Goal: Task Accomplishment & Management: Manage account settings

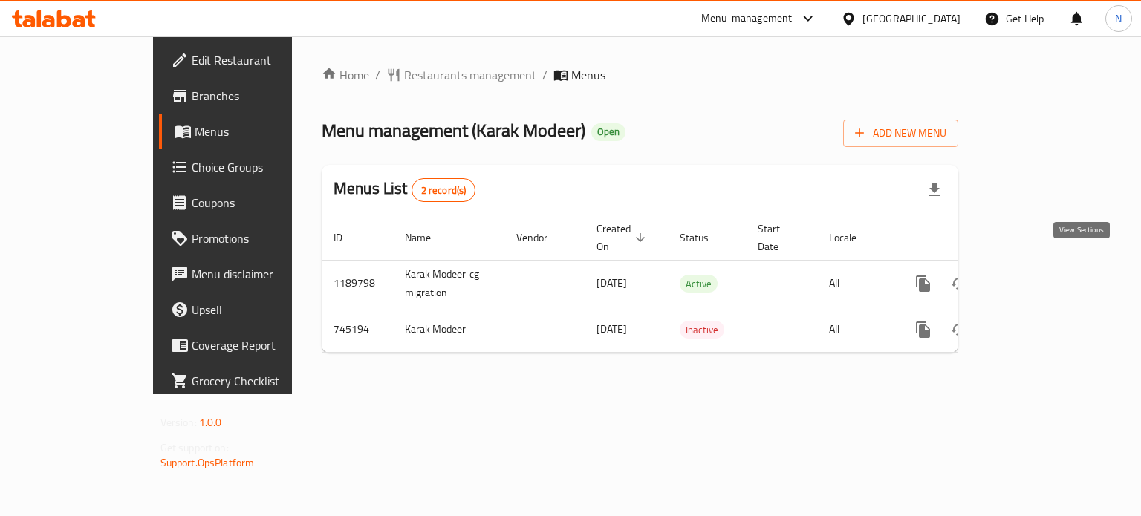
click at [1037, 277] on icon "enhanced table" at bounding box center [1030, 283] width 13 height 13
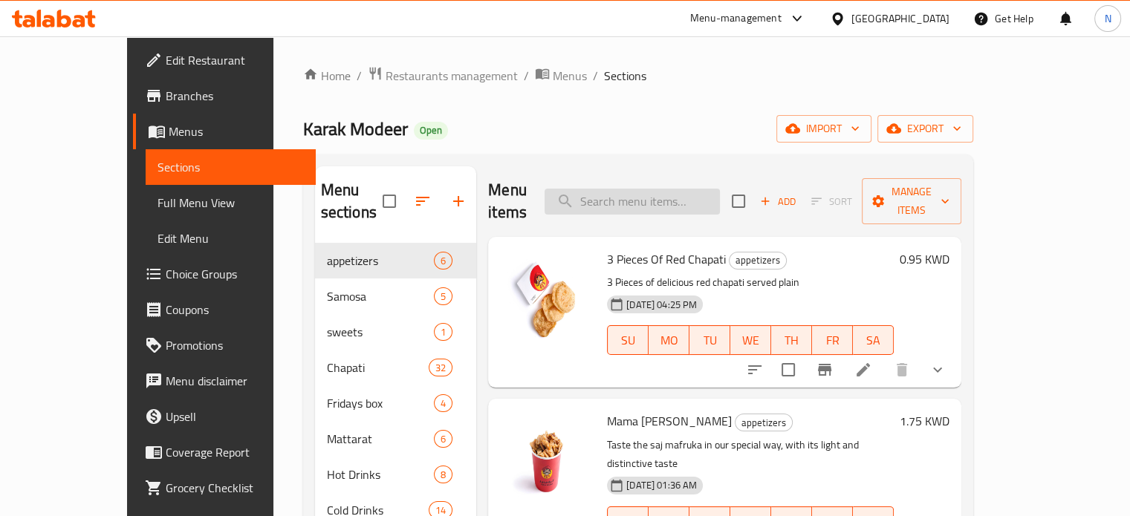
click at [651, 197] on input "search" at bounding box center [632, 202] width 175 height 26
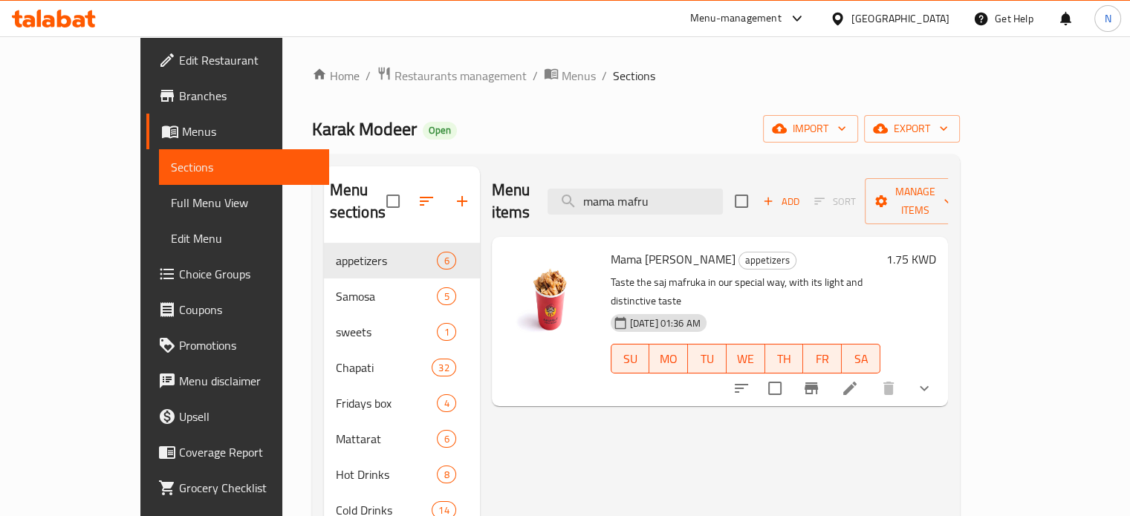
type input "mama mafru"
click at [942, 371] on button "show more" at bounding box center [925, 389] width 36 height 36
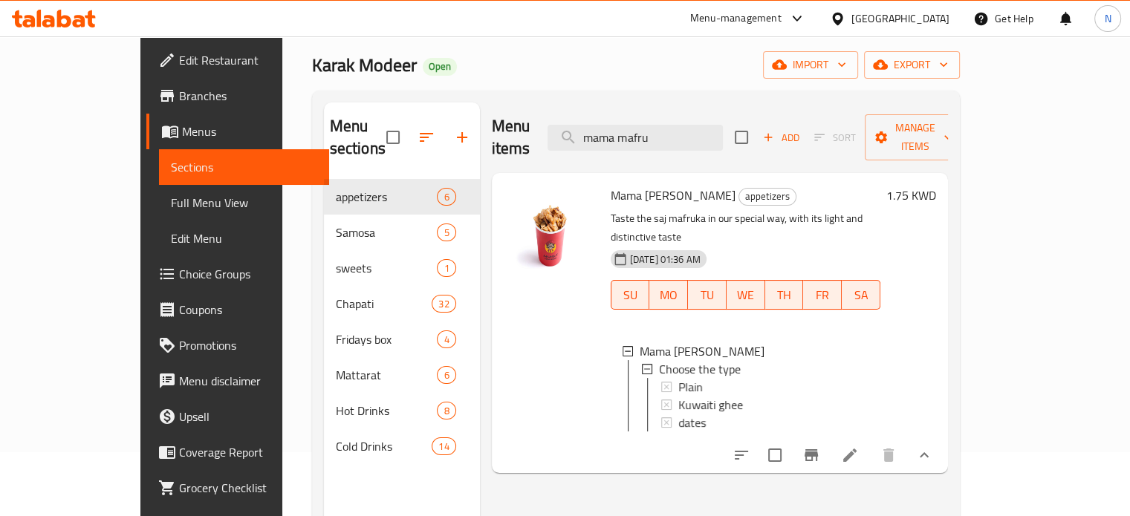
scroll to position [67, 0]
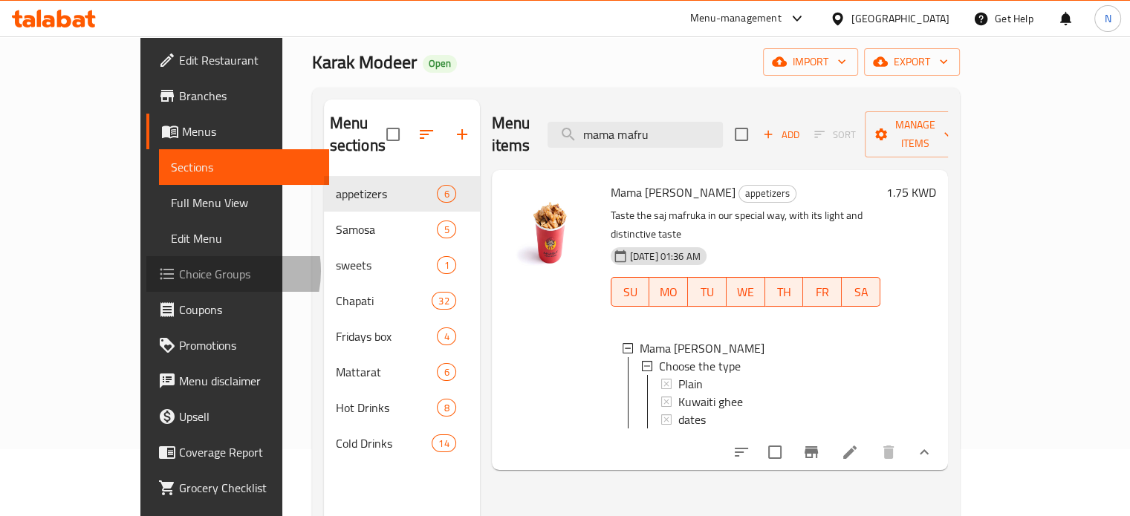
click at [179, 271] on span "Choice Groups" at bounding box center [248, 274] width 138 height 18
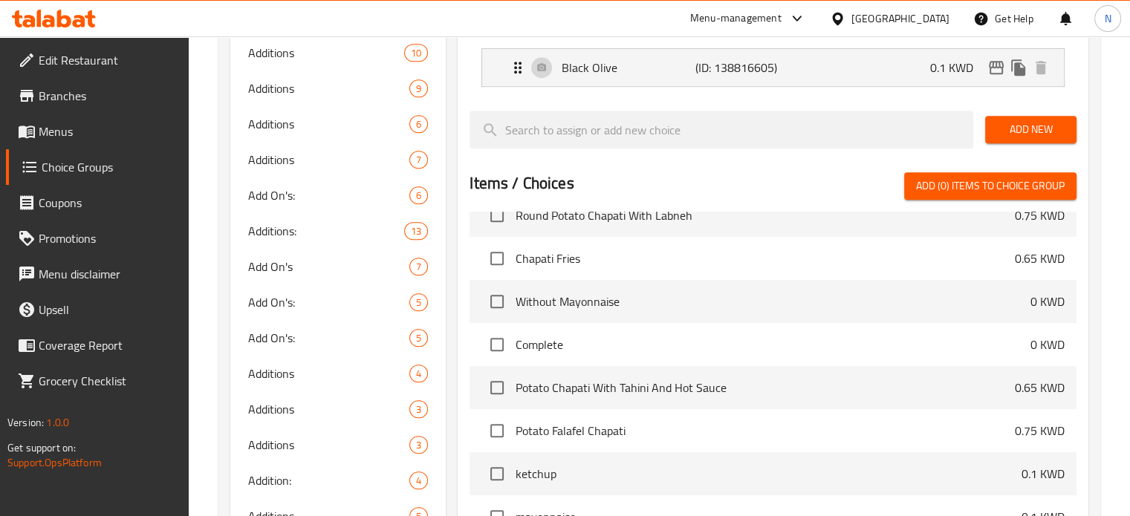
scroll to position [5248, 0]
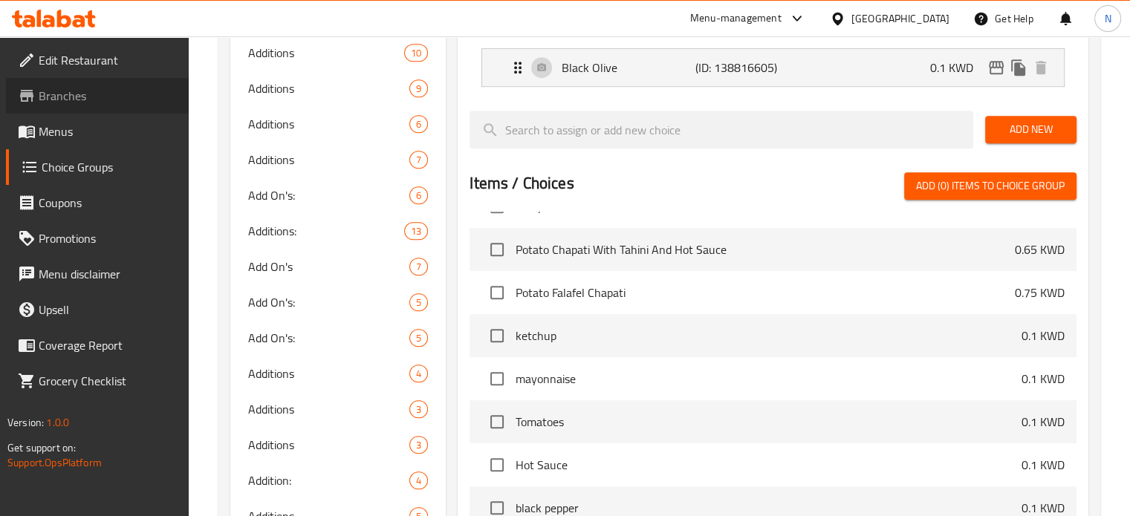
click at [58, 108] on link "Branches" at bounding box center [97, 96] width 183 height 36
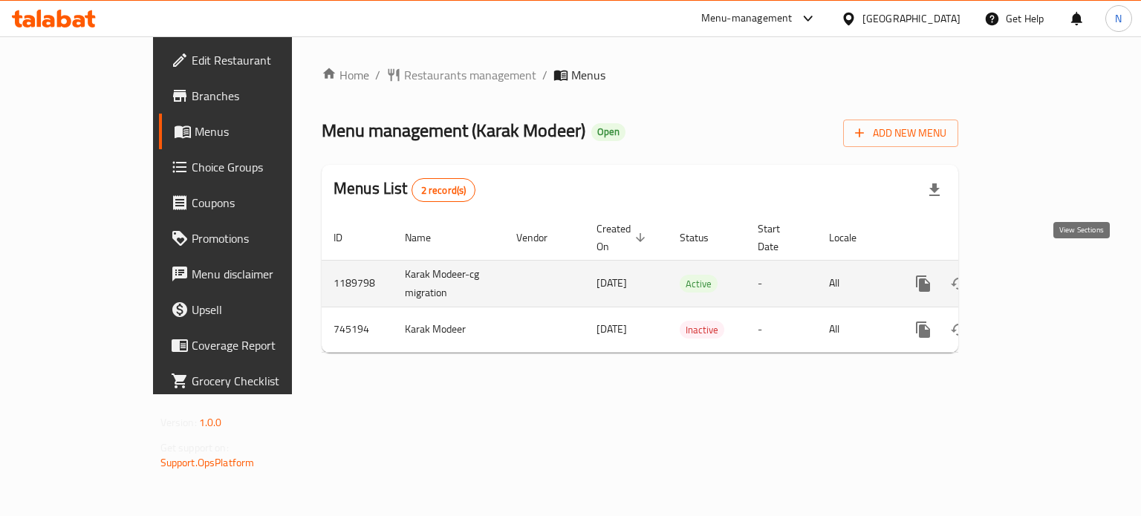
click at [1040, 275] on icon "enhanced table" at bounding box center [1031, 284] width 18 height 18
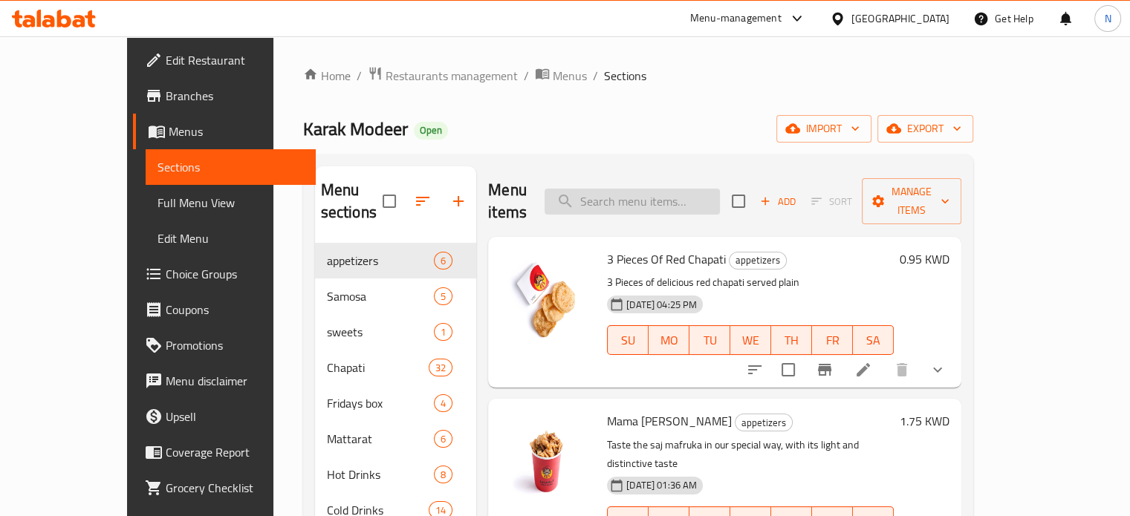
click at [681, 201] on input "search" at bounding box center [632, 202] width 175 height 26
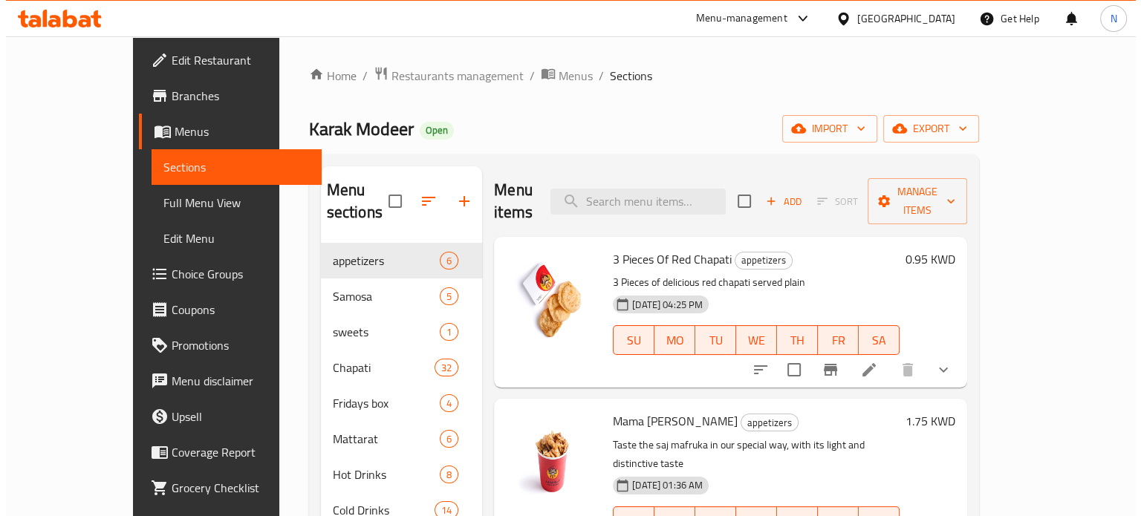
scroll to position [189, 0]
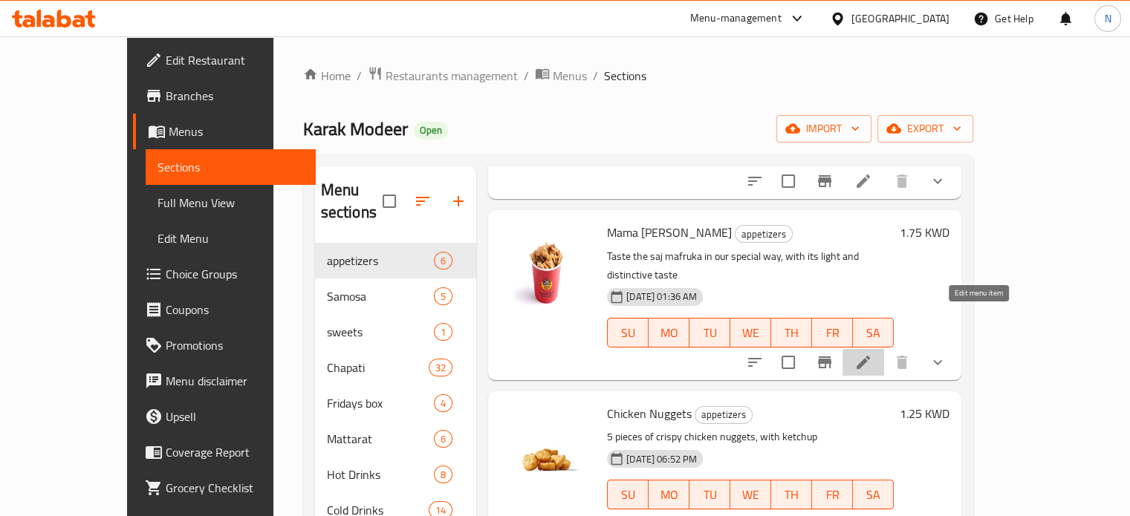
click at [872, 354] on icon at bounding box center [864, 363] width 18 height 18
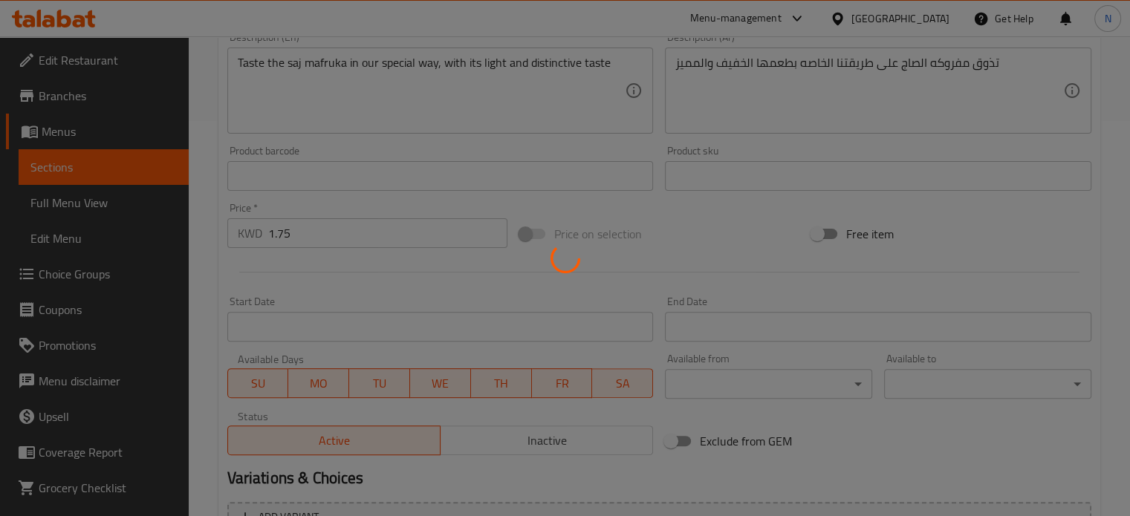
scroll to position [579, 0]
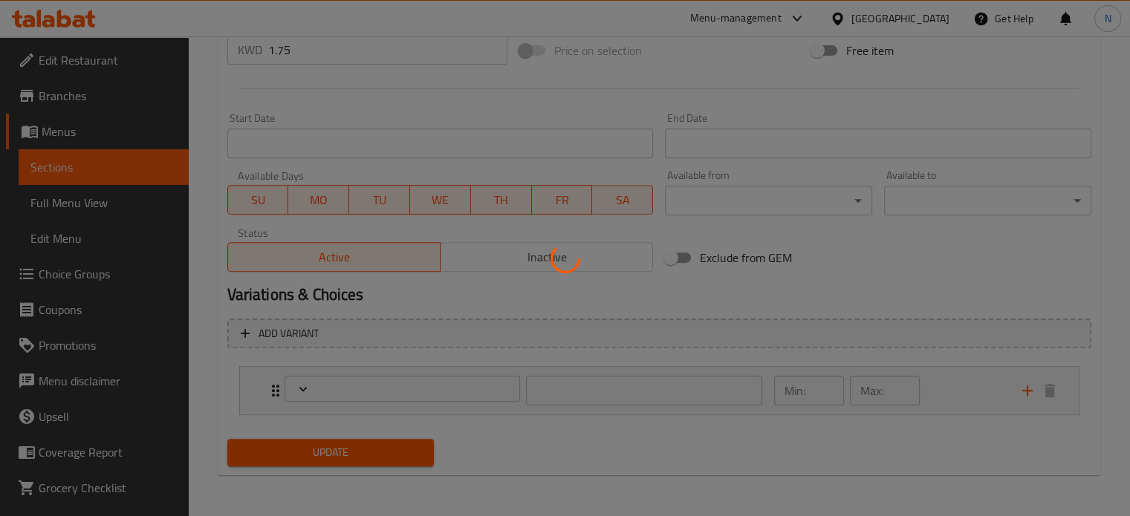
type input "اختيار النوع"
type input "1"
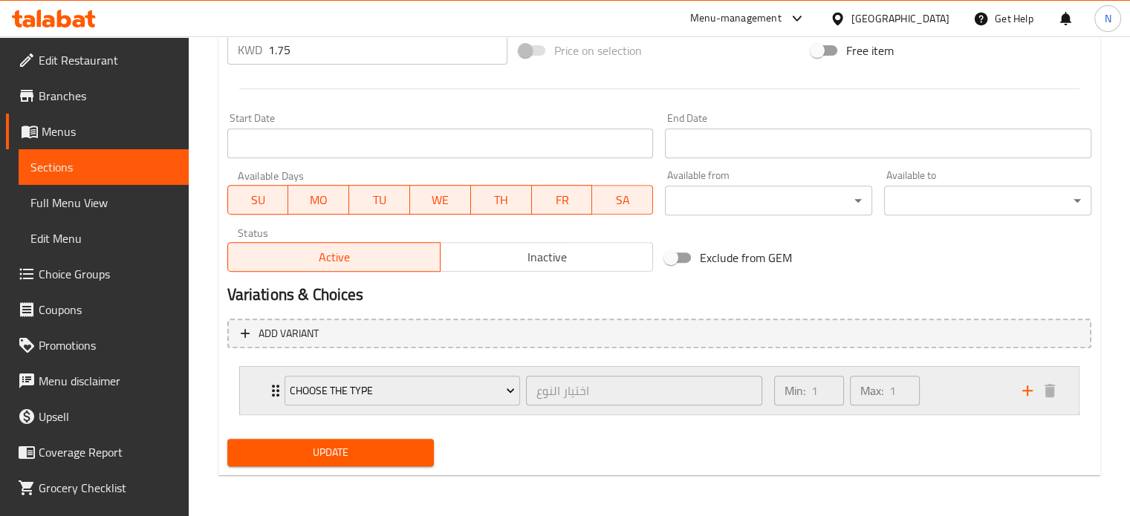
click at [873, 395] on p "Max:" at bounding box center [871, 391] width 23 height 18
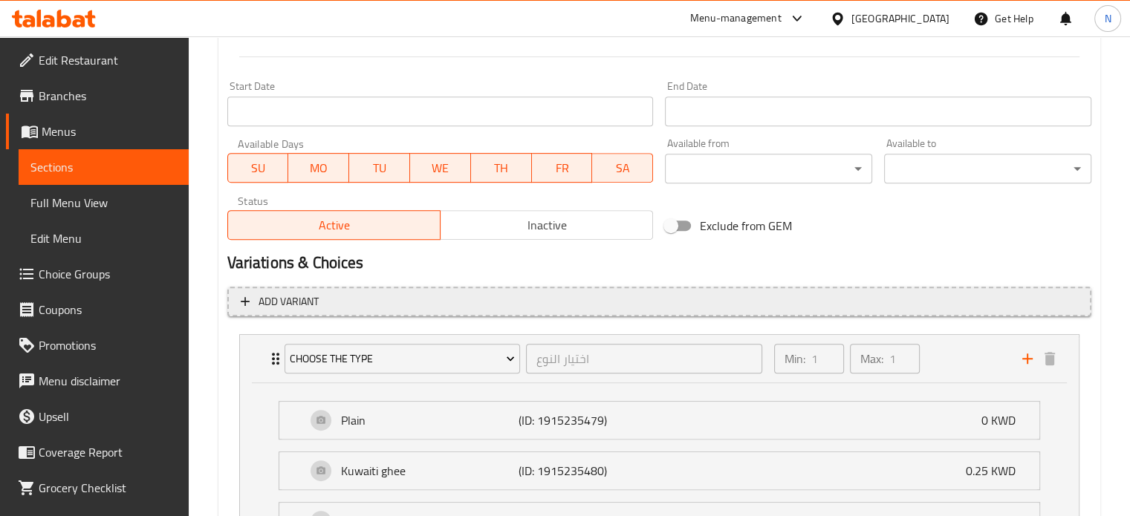
scroll to position [610, 0]
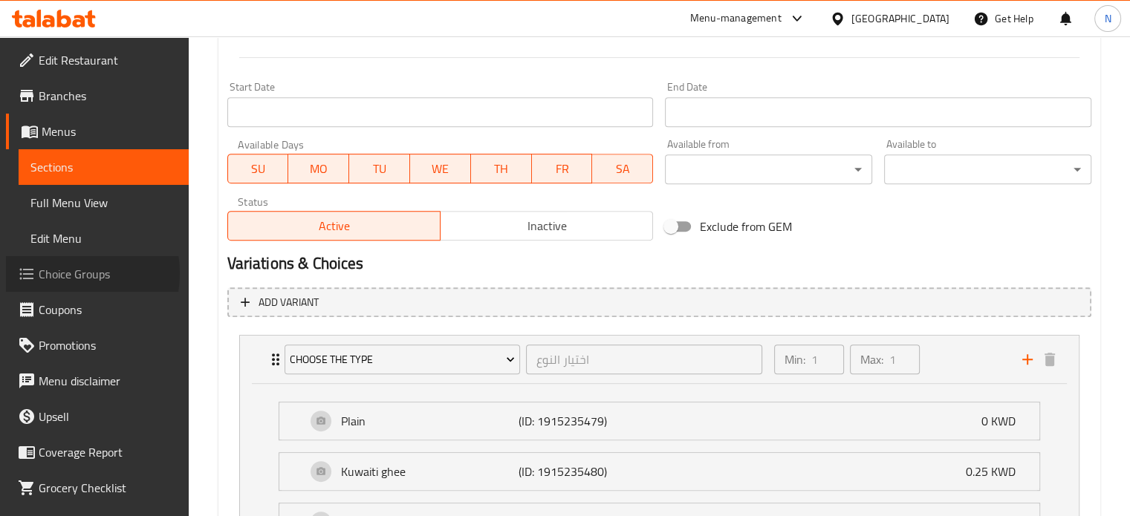
click at [59, 273] on span "Choice Groups" at bounding box center [108, 274] width 138 height 18
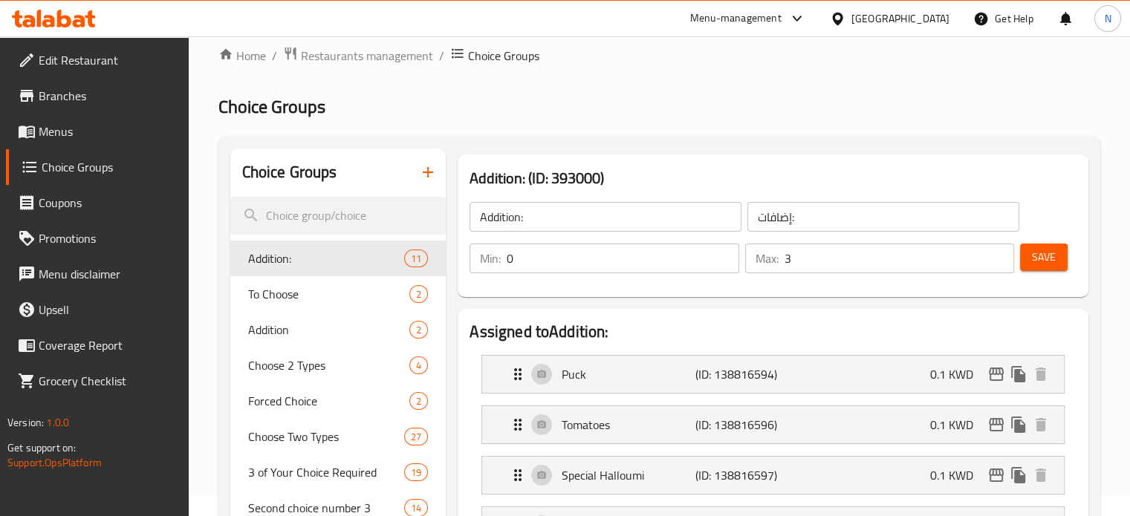
scroll to position [21, 0]
click at [603, 273] on div "Min: 0 ​" at bounding box center [604, 258] width 275 height 36
click at [839, 294] on div "Addition: (ID: 393000) Addition: ​ إضافات: ​ Min: 0 ​ Max: 3 ​ Save" at bounding box center [773, 225] width 631 height 143
click at [814, 375] on div "Puck (ID: 138816594) 0.1 KWD" at bounding box center [777, 373] width 537 height 37
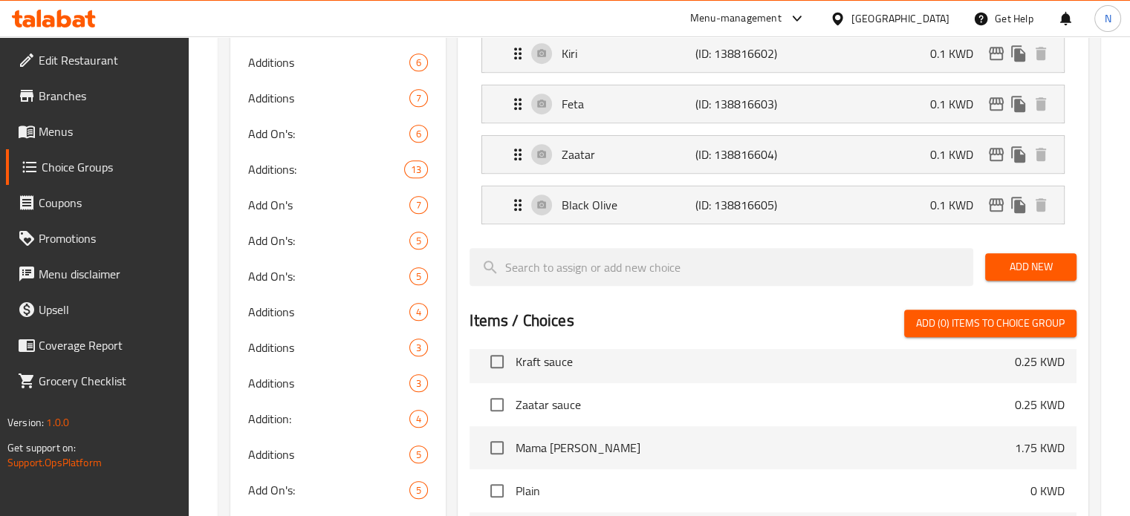
scroll to position [0, 0]
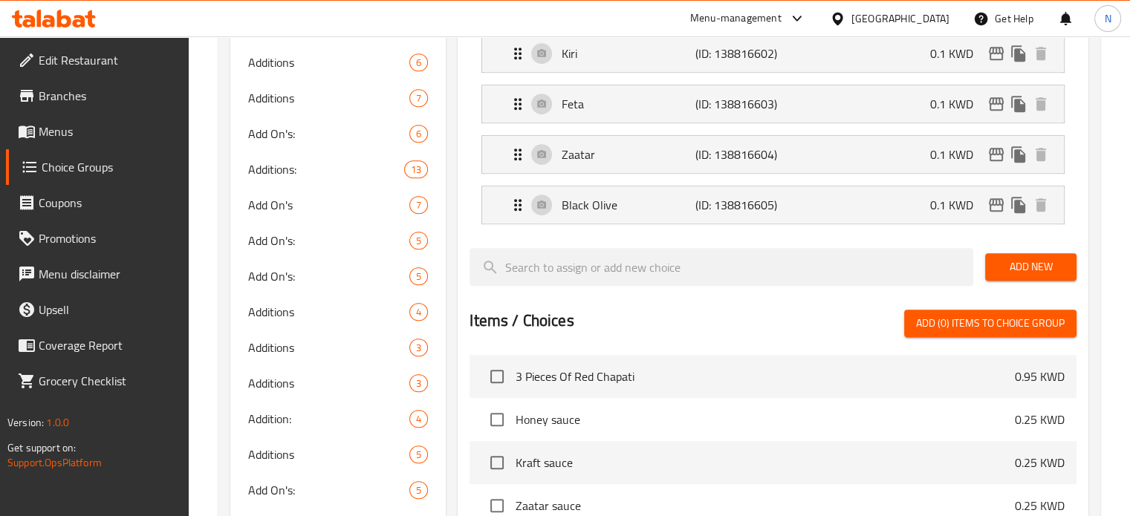
click at [737, 380] on span "3 Pieces Of Red Chapati" at bounding box center [765, 377] width 499 height 18
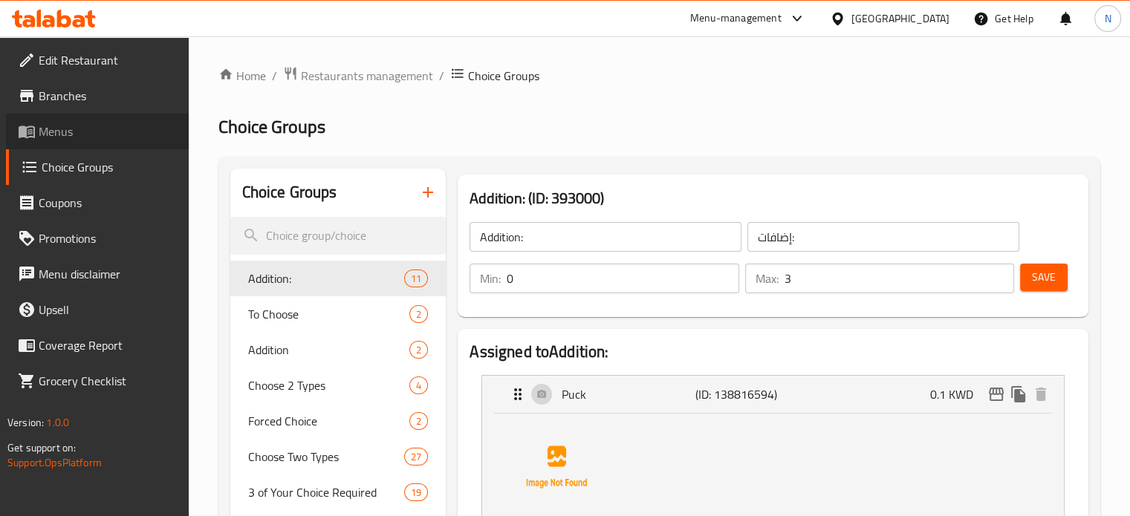
click at [19, 118] on link "Menus" at bounding box center [97, 132] width 183 height 36
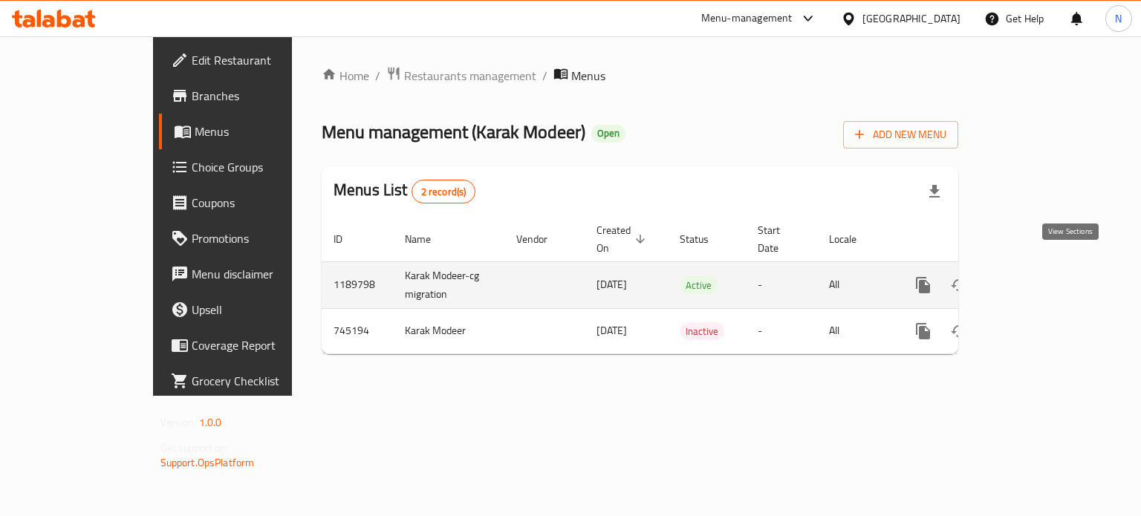
click at [1040, 276] on icon "enhanced table" at bounding box center [1031, 285] width 18 height 18
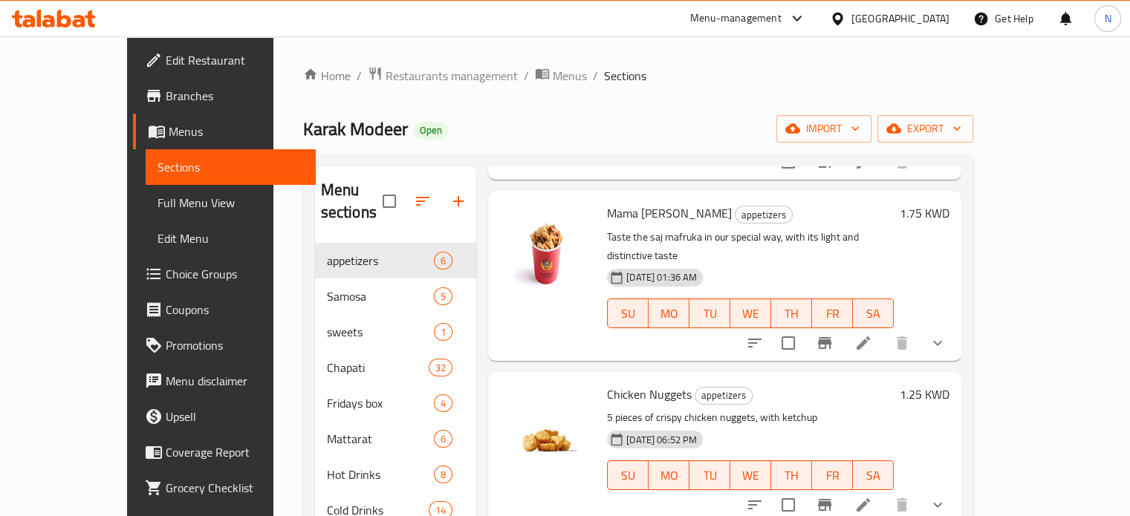
scroll to position [210, 0]
click at [947, 333] on icon "show more" at bounding box center [938, 342] width 18 height 18
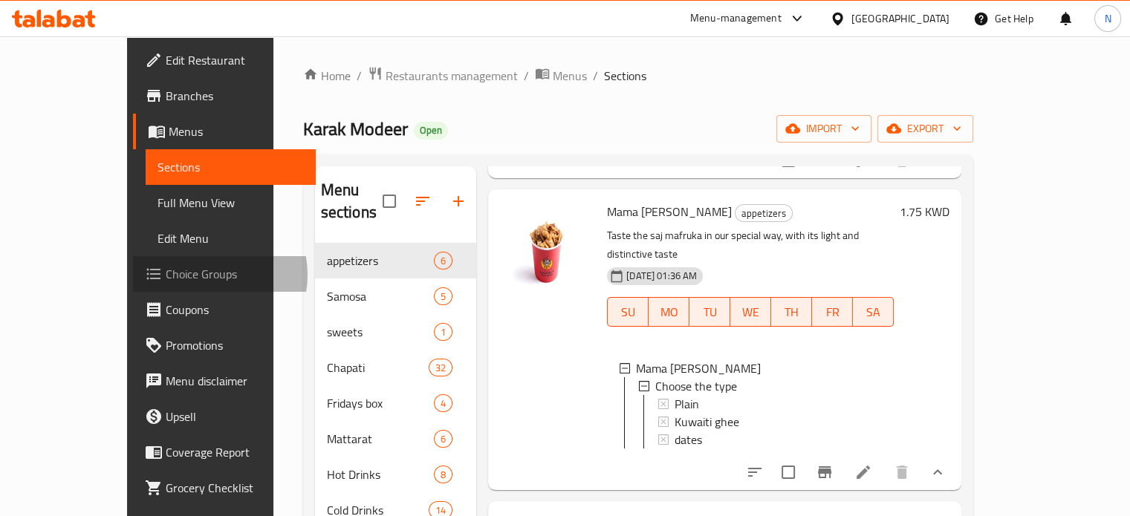
click at [166, 275] on span "Choice Groups" at bounding box center [235, 274] width 138 height 18
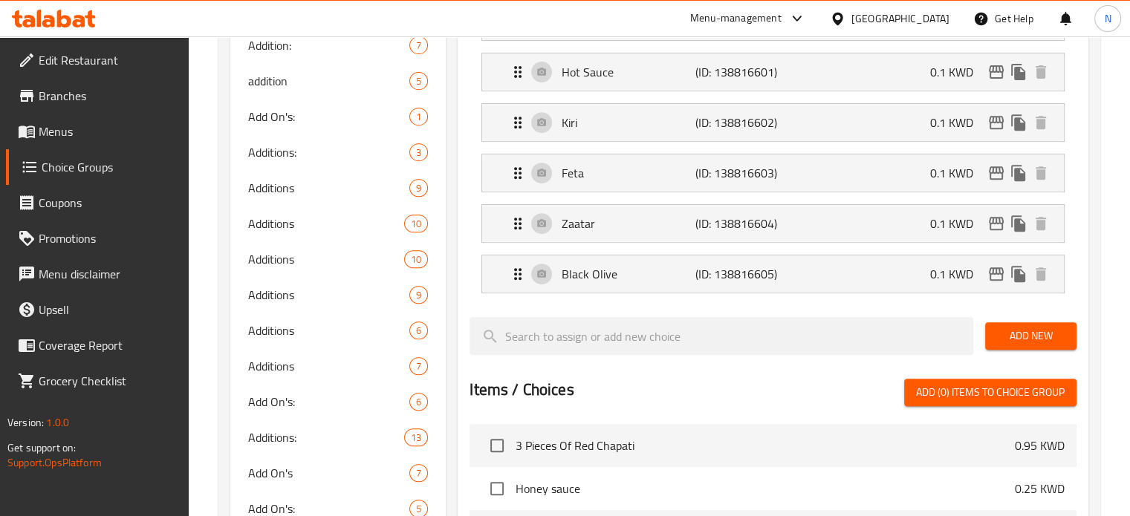
scroll to position [606, 0]
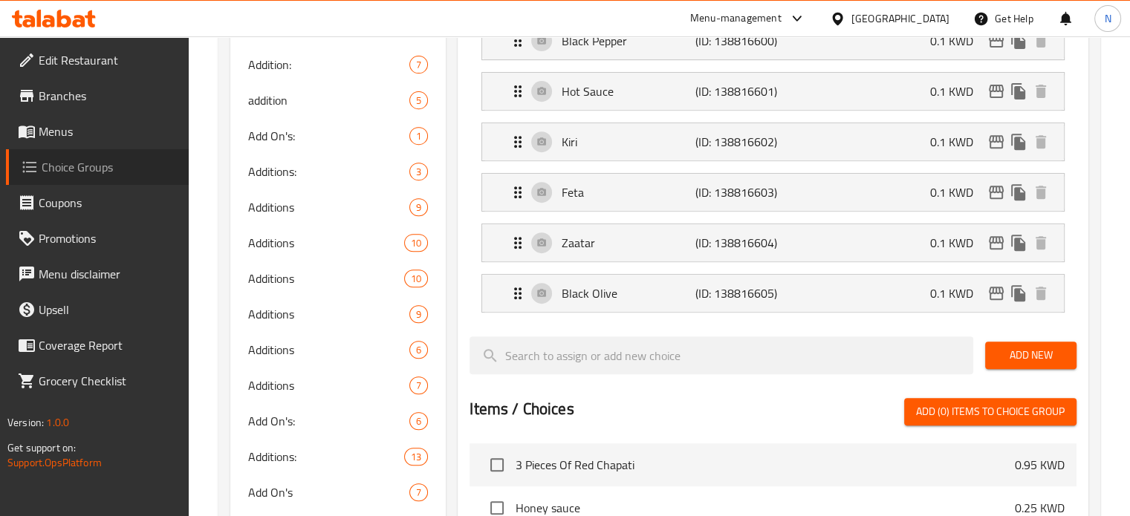
click at [83, 175] on span "Choice Groups" at bounding box center [109, 167] width 135 height 18
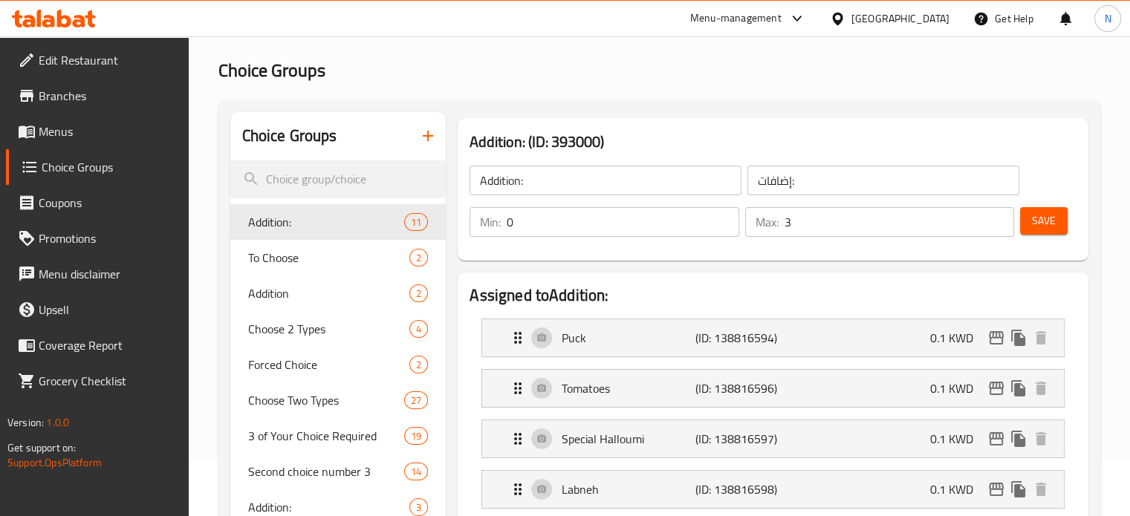
scroll to position [0, 0]
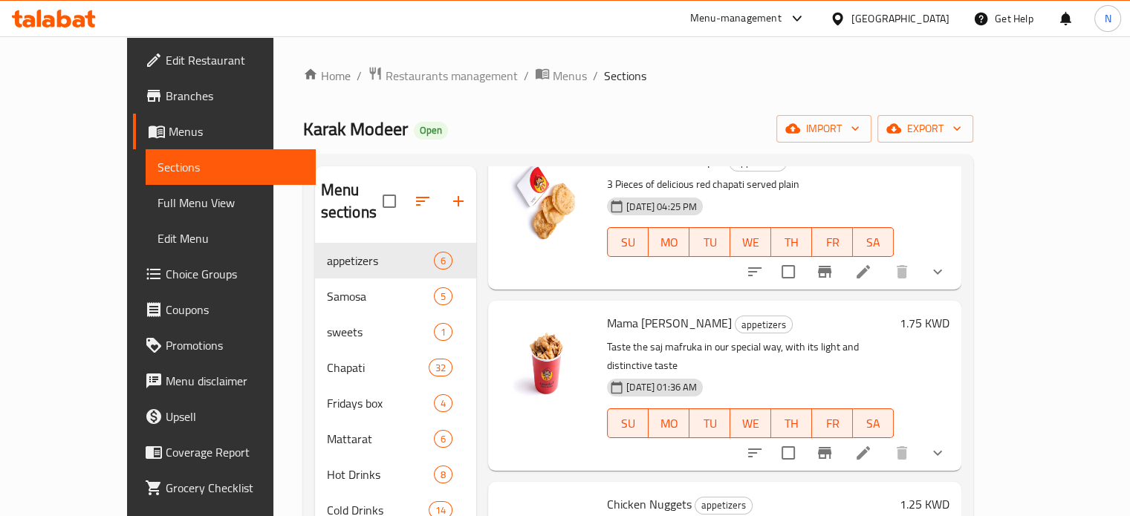
scroll to position [101, 0]
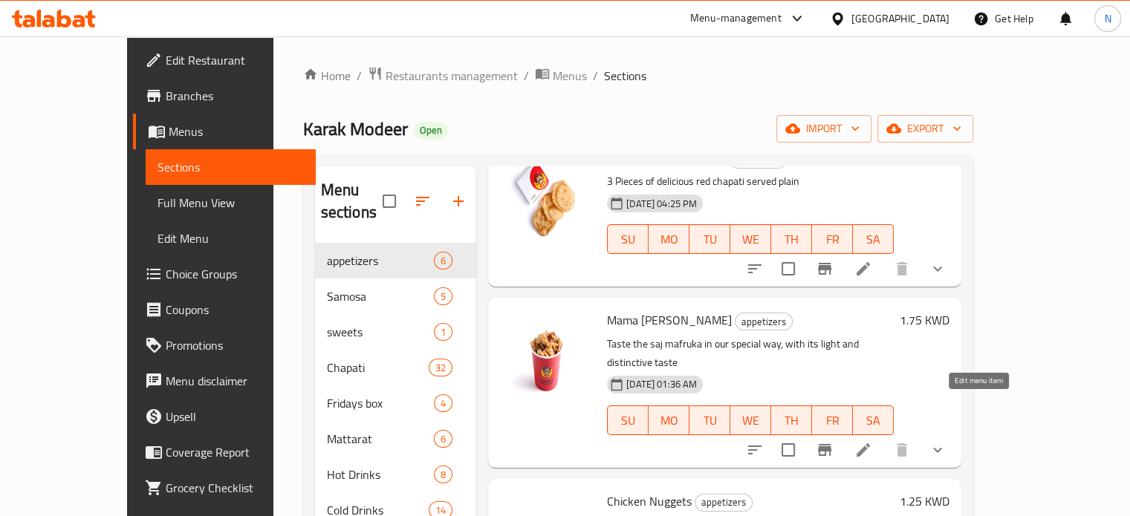
click at [870, 444] on icon at bounding box center [863, 450] width 13 height 13
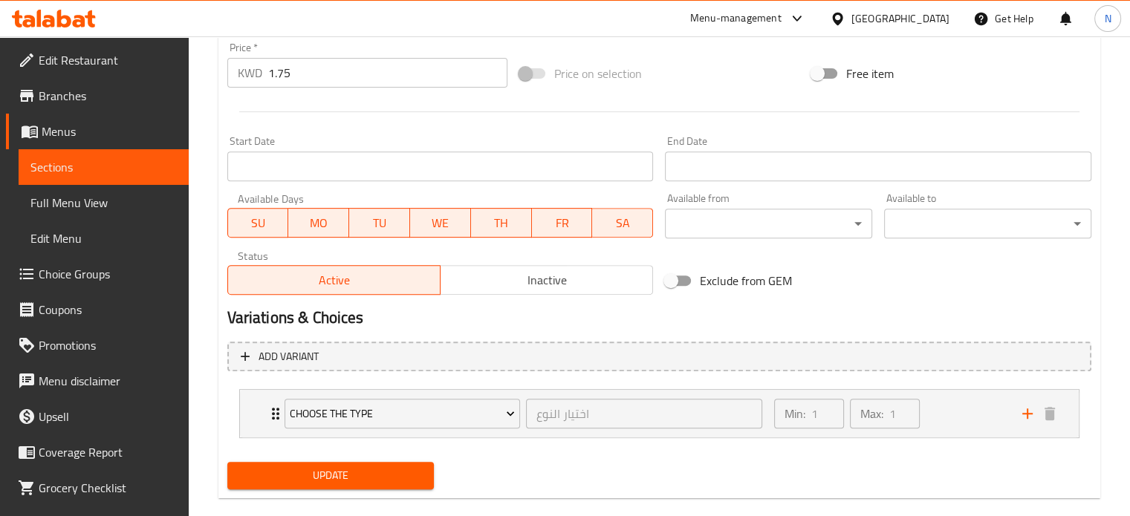
scroll to position [561, 0]
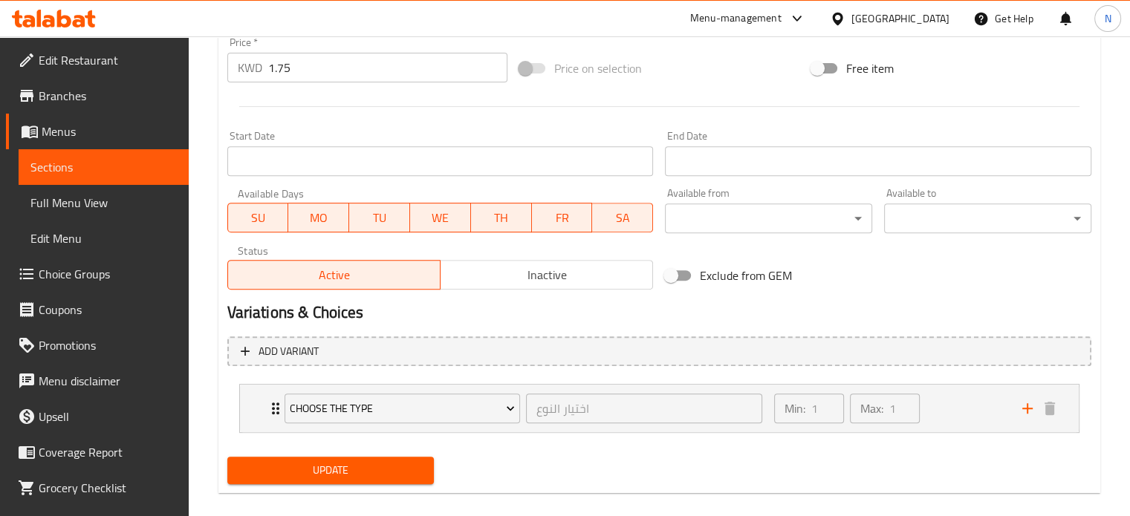
click at [98, 276] on span "Choice Groups" at bounding box center [108, 274] width 138 height 18
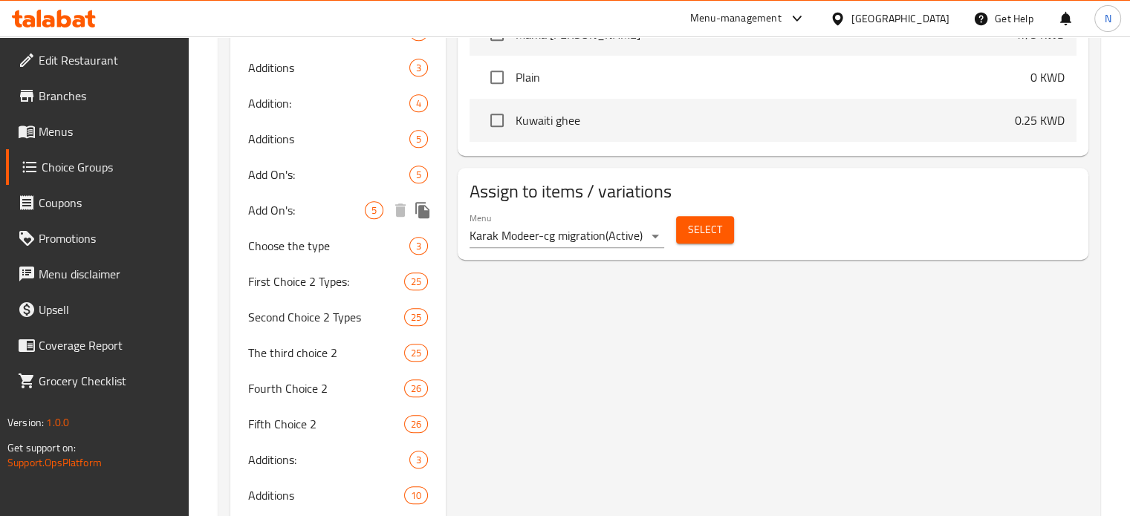
scroll to position [1210, 0]
click at [304, 246] on span "Choose the type" at bounding box center [306, 246] width 117 height 18
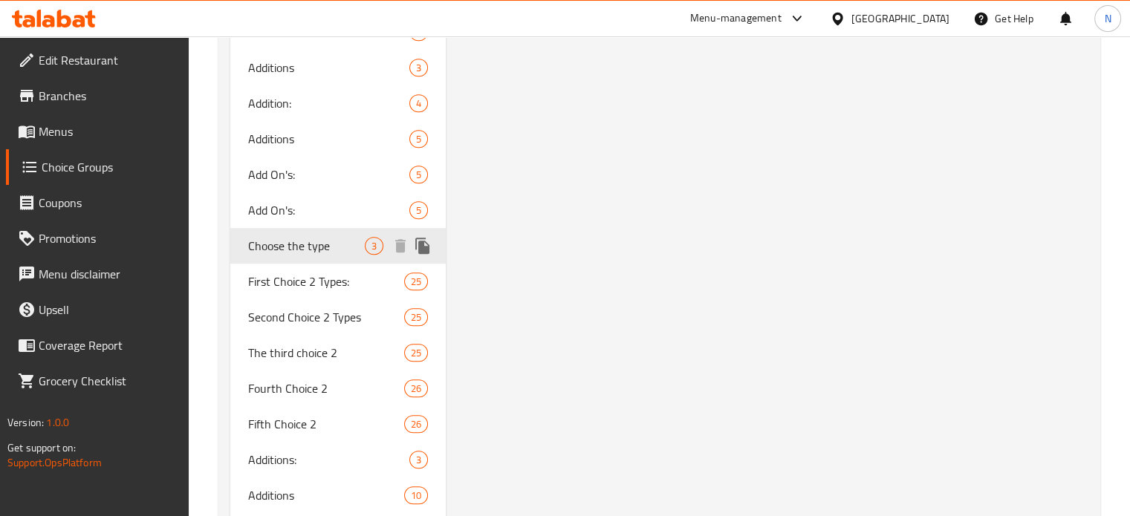
type input "Choose the type"
type input "اختيار النوع"
type input "1"
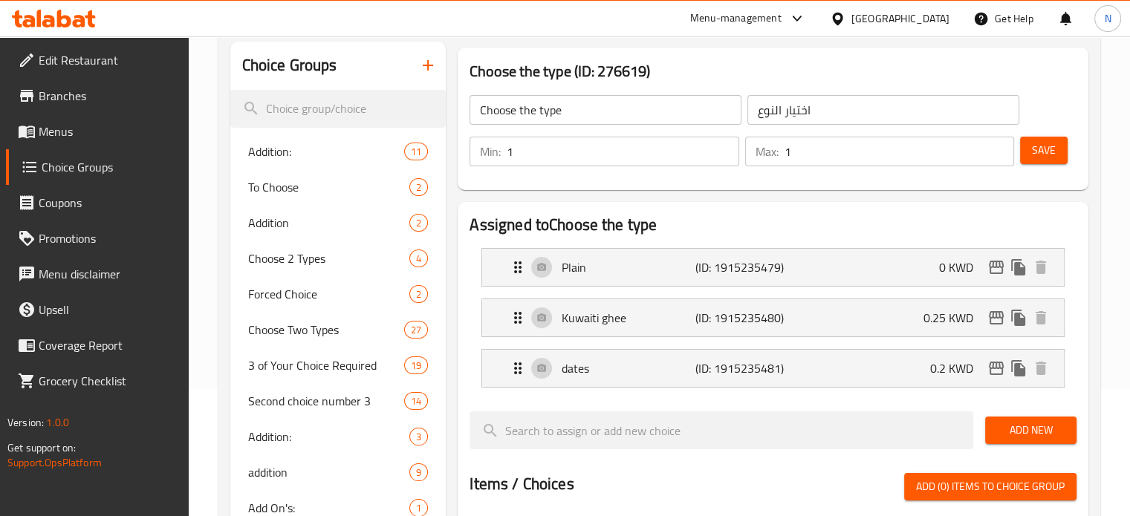
scroll to position [126, 0]
click at [862, 169] on div "Max: 1 ​" at bounding box center [879, 152] width 275 height 36
click at [858, 152] on input "1" at bounding box center [900, 152] width 230 height 30
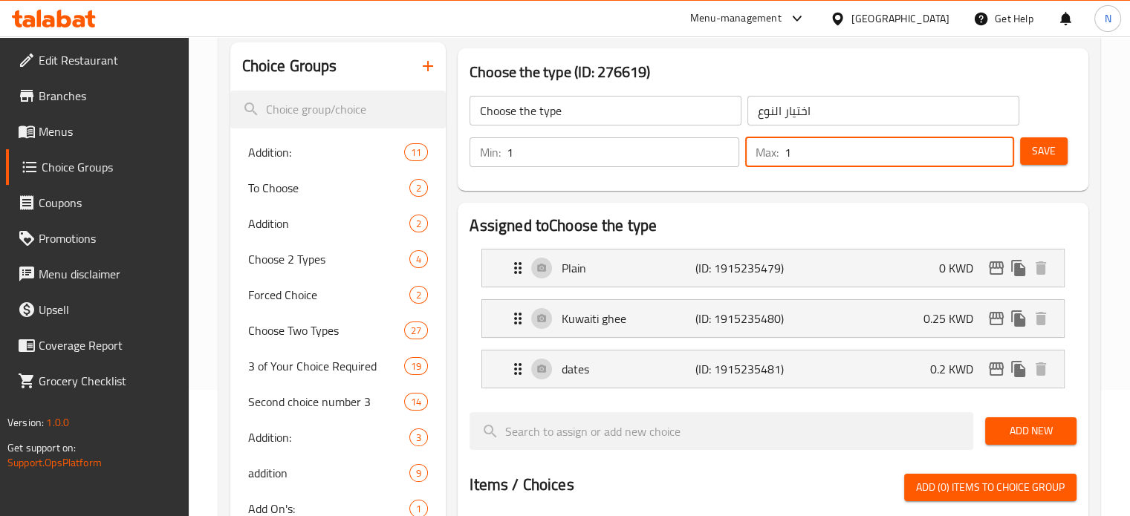
click at [996, 163] on input "1" at bounding box center [900, 152] width 230 height 30
click at [996, 158] on input "0" at bounding box center [900, 152] width 230 height 30
type input "3"
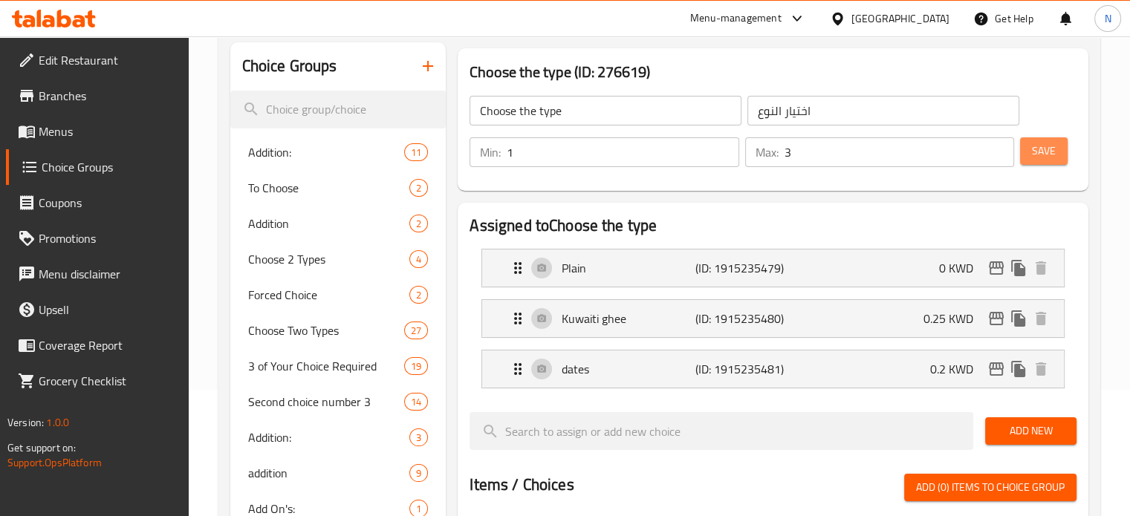
click at [1042, 154] on span "Save" at bounding box center [1044, 151] width 24 height 19
click at [62, 124] on span "Menus" at bounding box center [108, 132] width 138 height 18
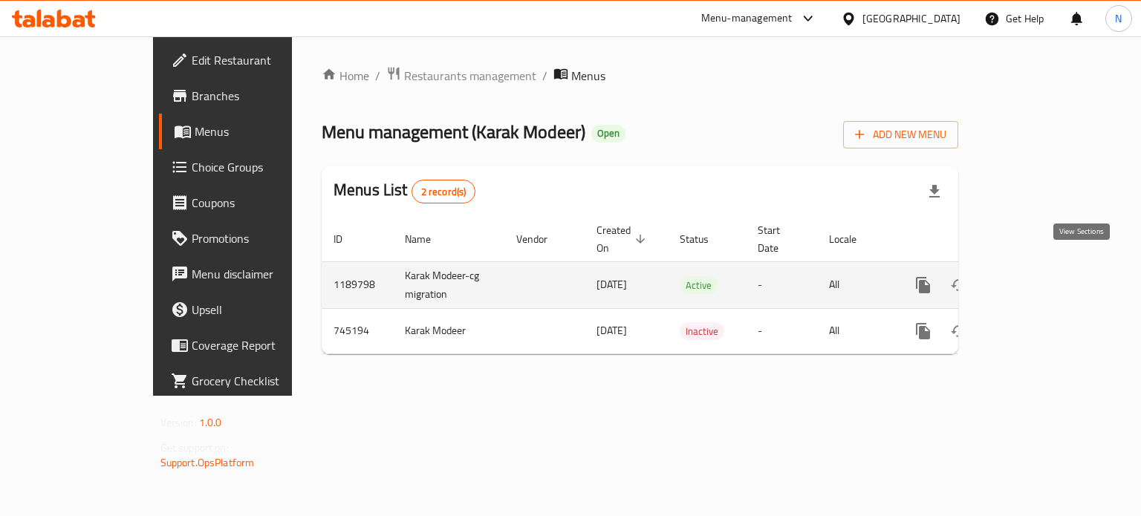
click at [1037, 279] on icon "enhanced table" at bounding box center [1030, 285] width 13 height 13
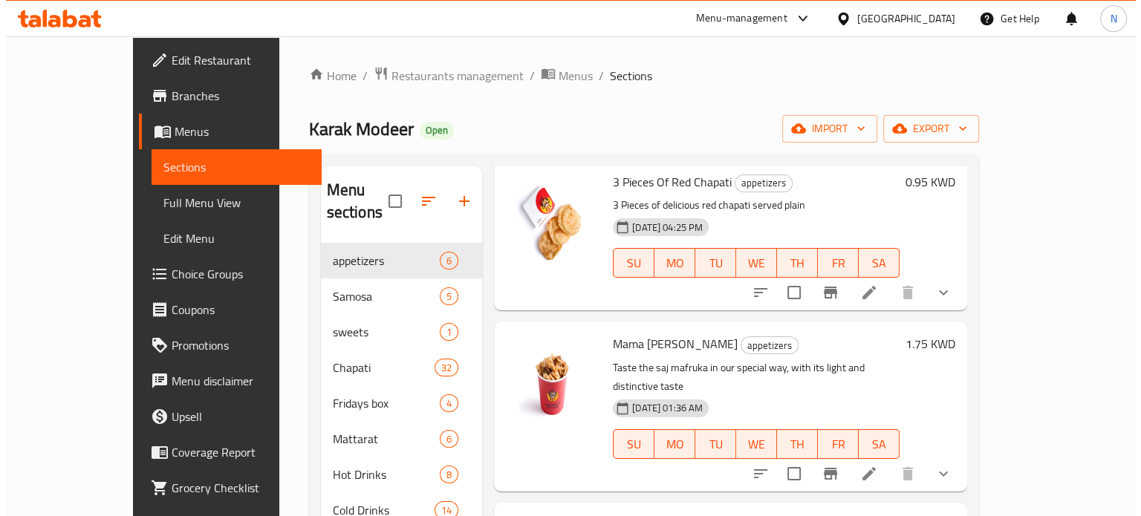
scroll to position [79, 0]
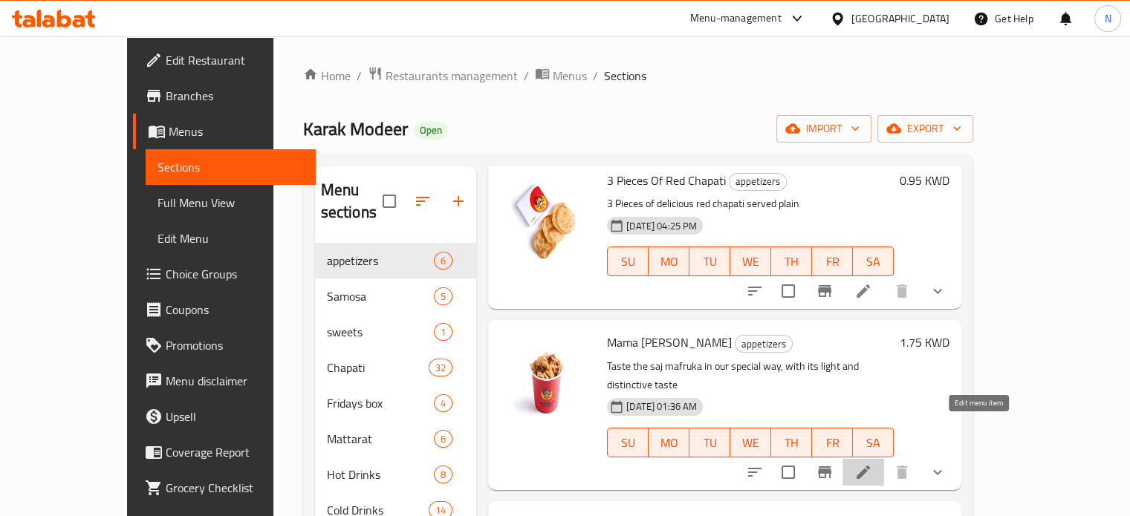
click at [870, 466] on icon at bounding box center [863, 472] width 13 height 13
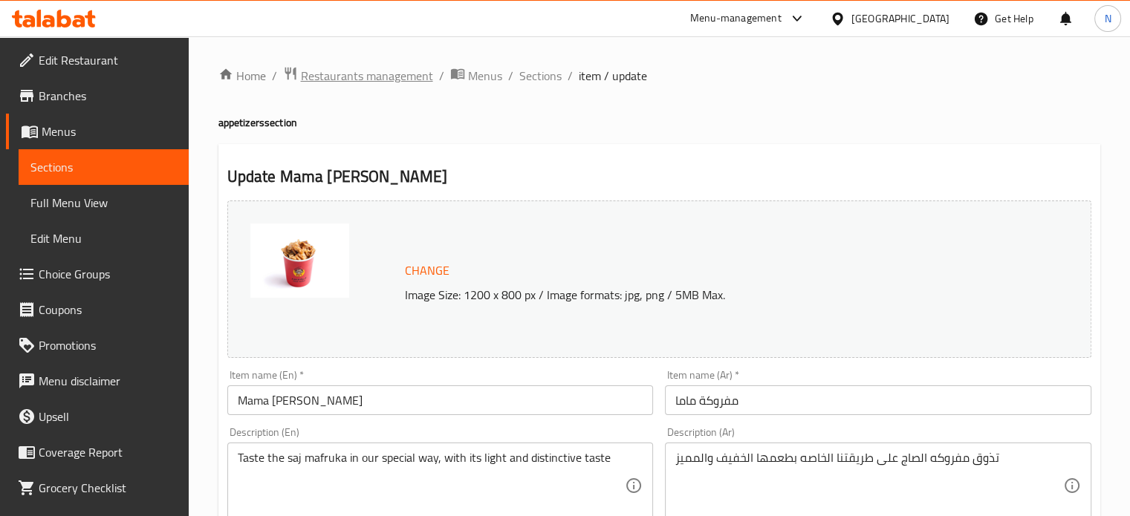
click at [406, 80] on span "Restaurants management" at bounding box center [367, 76] width 132 height 18
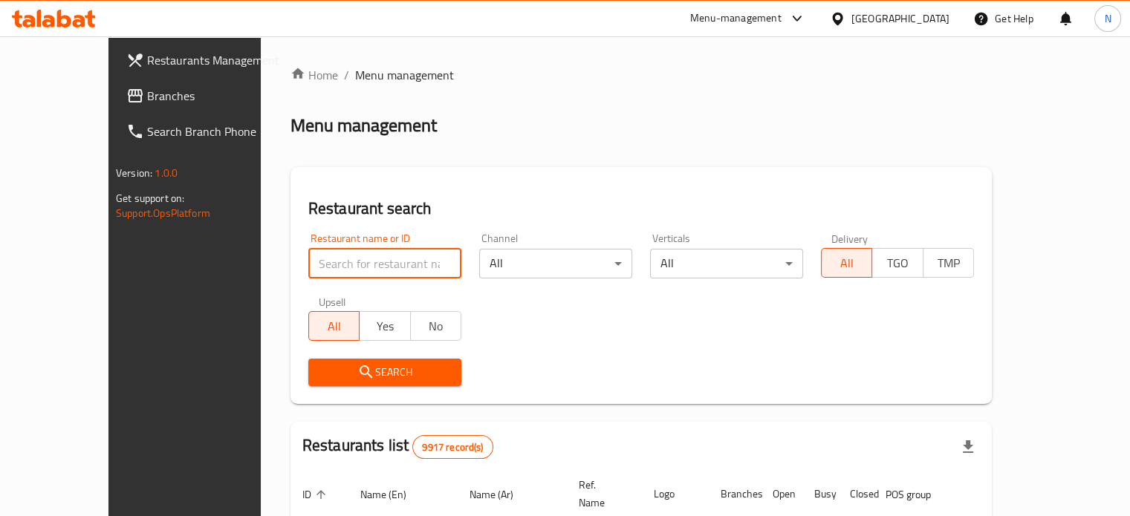
click at [334, 277] on input "search" at bounding box center [384, 264] width 153 height 30
type input "mug"
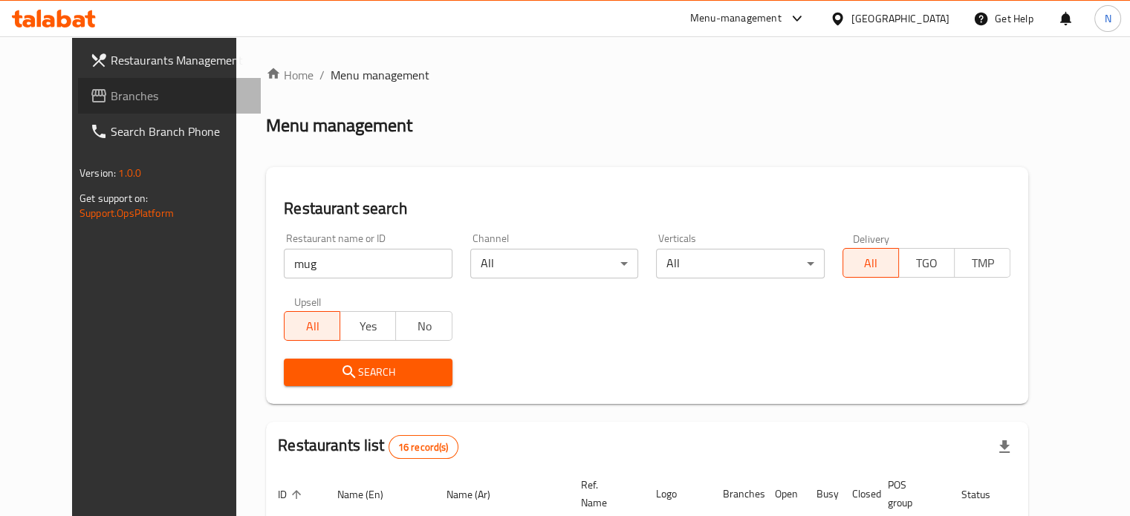
click at [102, 81] on link "Branches" at bounding box center [169, 96] width 183 height 36
